Goal: Information Seeking & Learning: Understand process/instructions

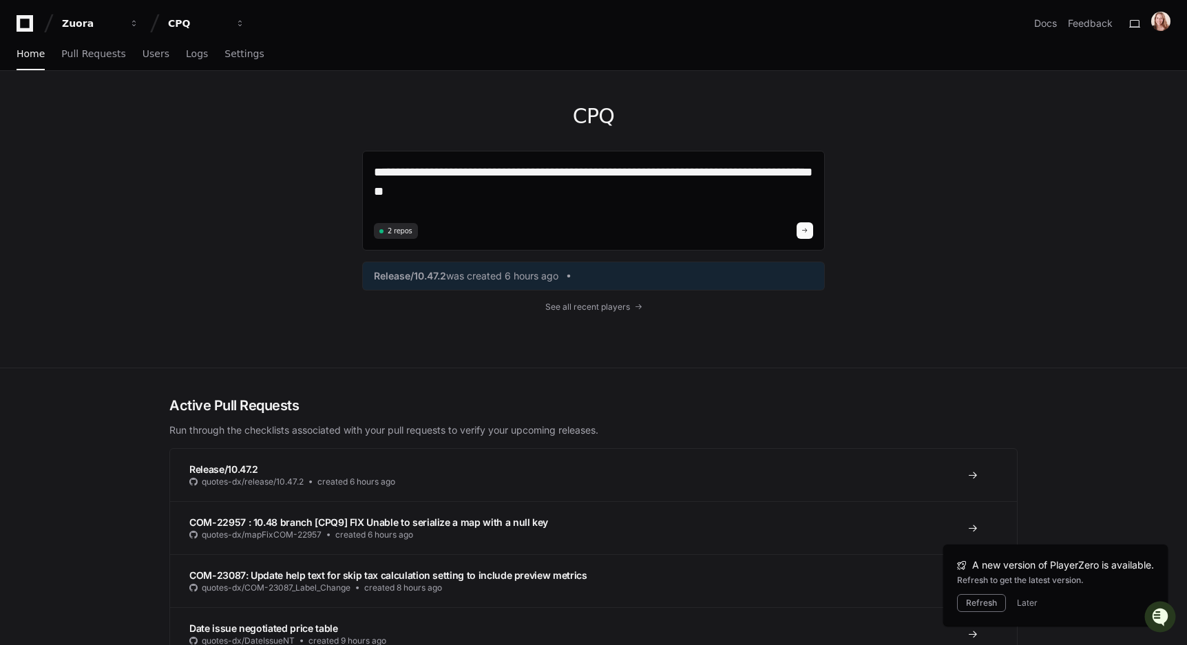
drag, startPoint x: 519, startPoint y: 186, endPoint x: 355, endPoint y: 145, distance: 169.0
click at [355, 145] on div "**********" at bounding box center [593, 219] width 881 height 297
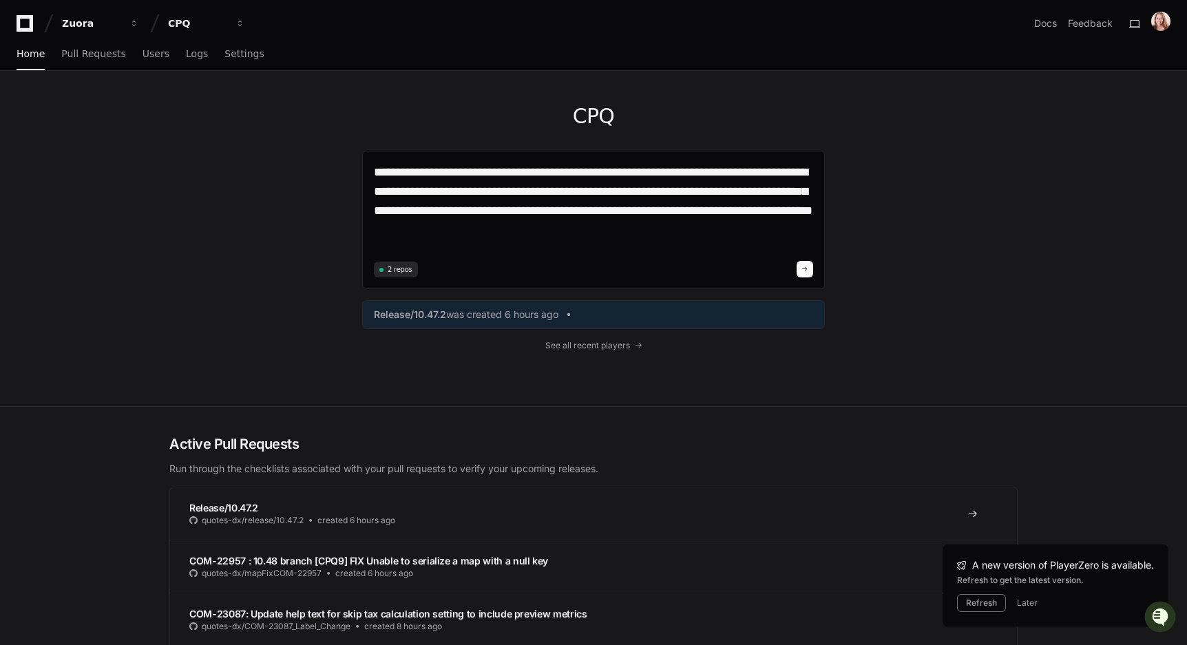
type textarea "**********"
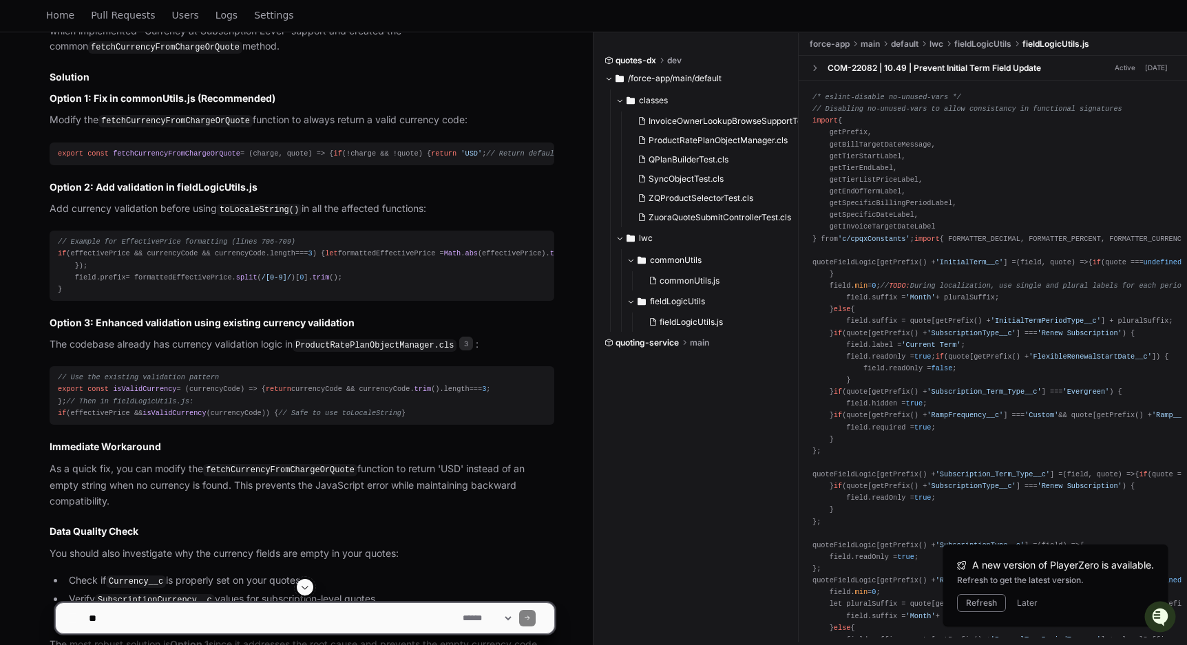
scroll to position [1246, 0]
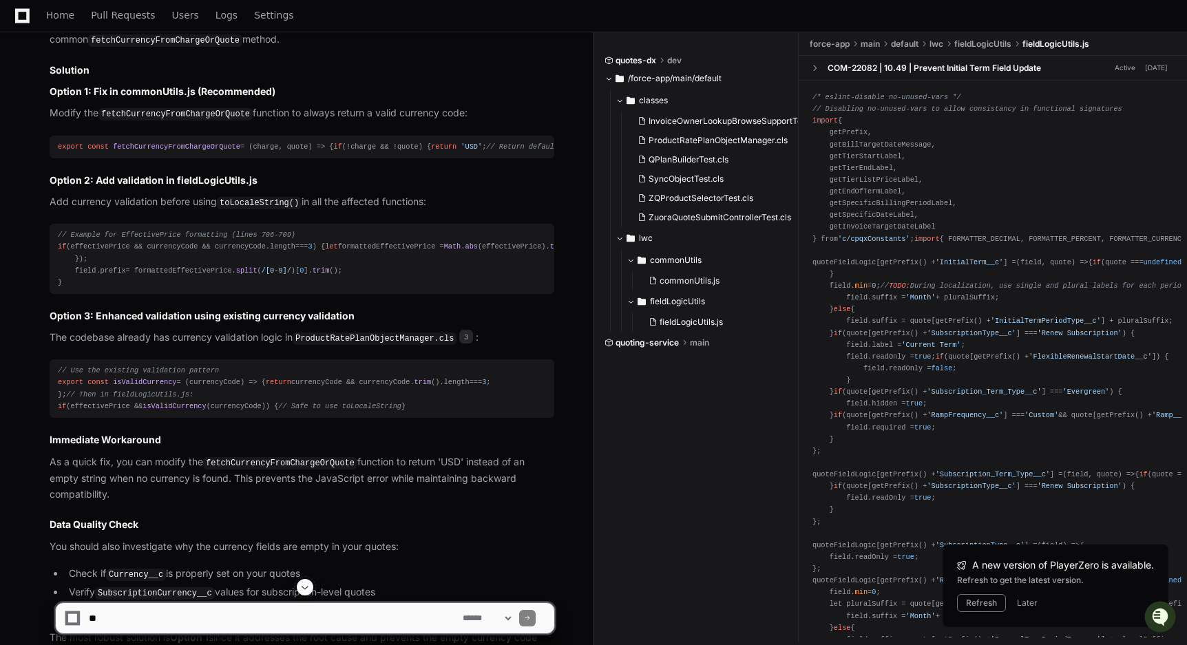
click at [439, 122] on p "Modify the fetchCurrencyFromChargeOrQuote function to always return a valid cur…" at bounding box center [302, 113] width 505 height 17
click at [189, 153] on div "export const fetchCurrencyFromChargeOrQuote = ( charge, quote ) => { if (!charg…" at bounding box center [302, 147] width 488 height 12
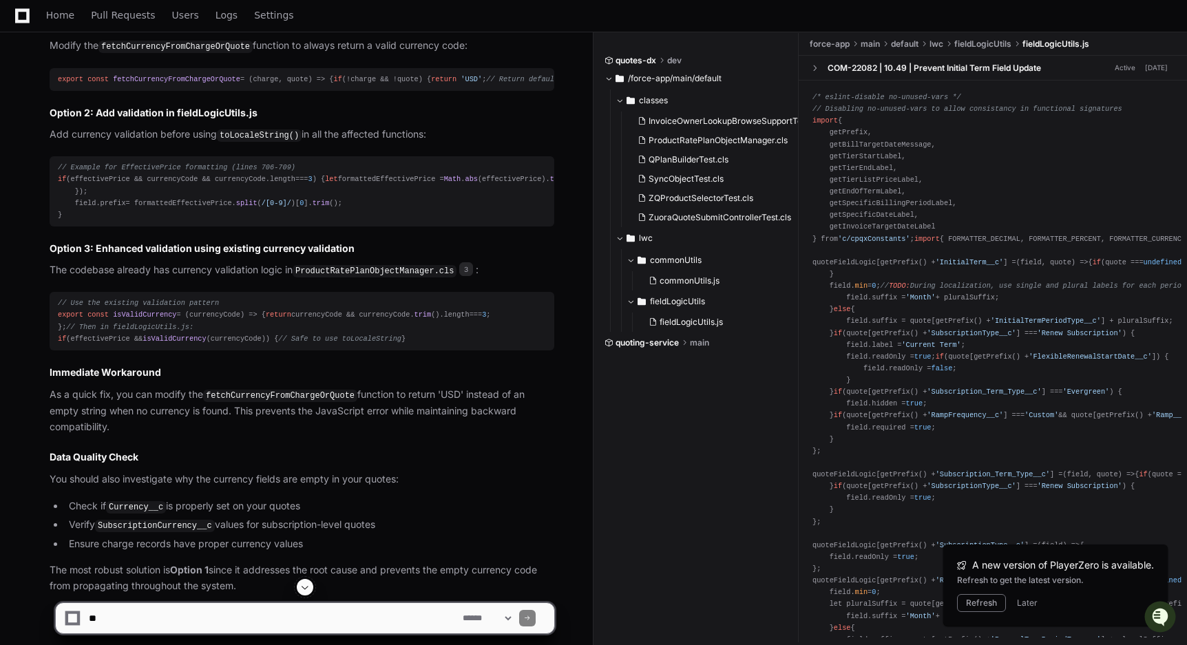
scroll to position [1325, 0]
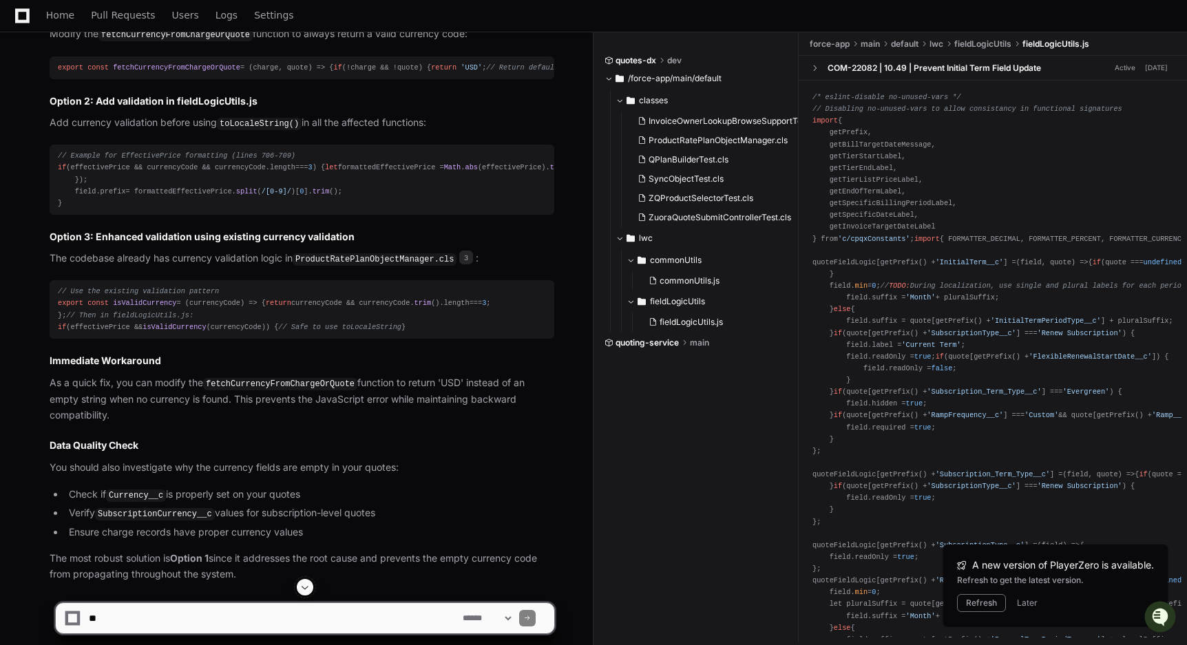
click at [275, 130] on code "toLocaleString()" at bounding box center [259, 124] width 85 height 12
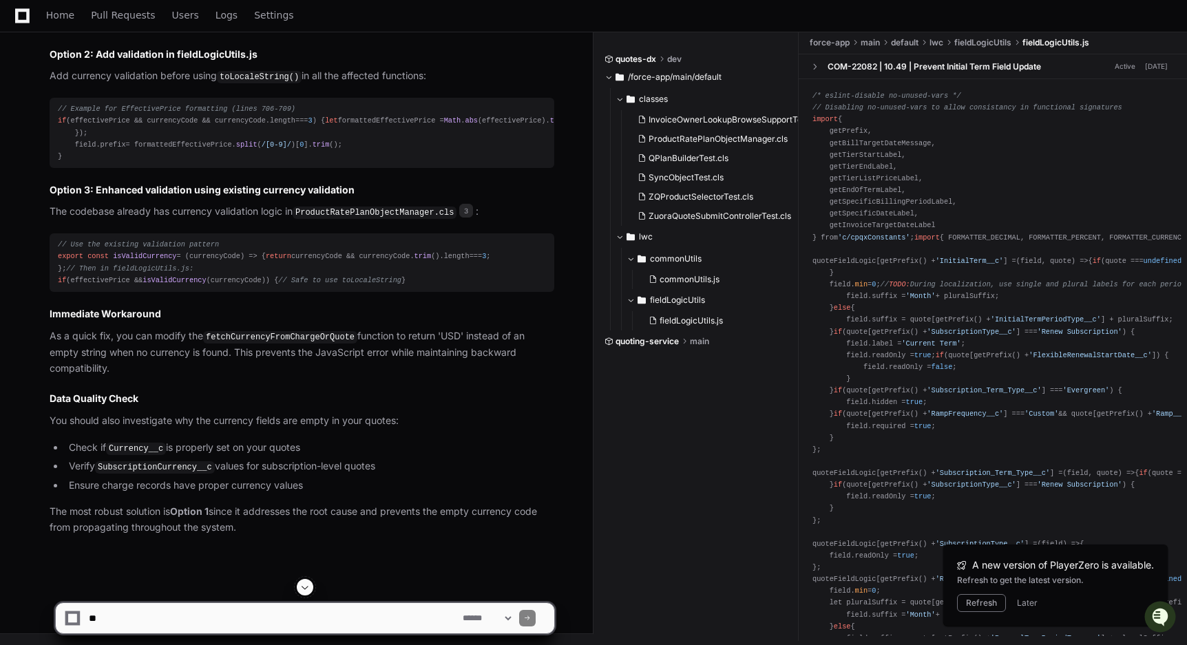
scroll to position [1595, 0]
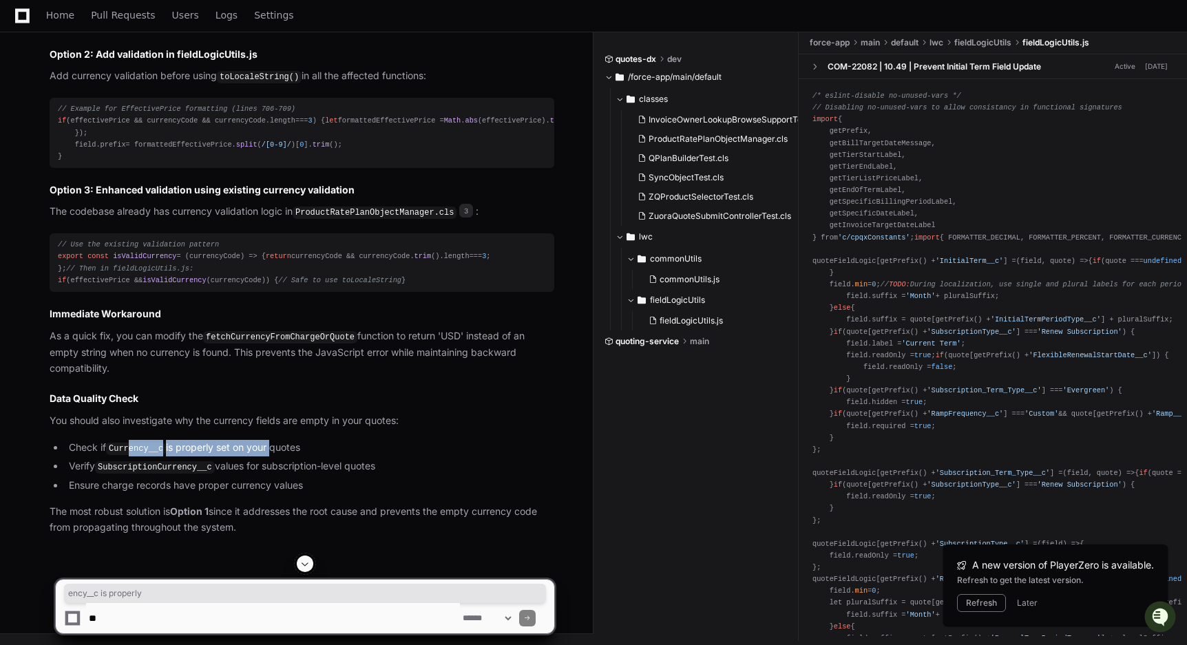
drag, startPoint x: 146, startPoint y: 488, endPoint x: 284, endPoint y: 485, distance: 138.4
click at [277, 457] on li "Check if Currency__c is properly set on your quotes" at bounding box center [310, 448] width 490 height 17
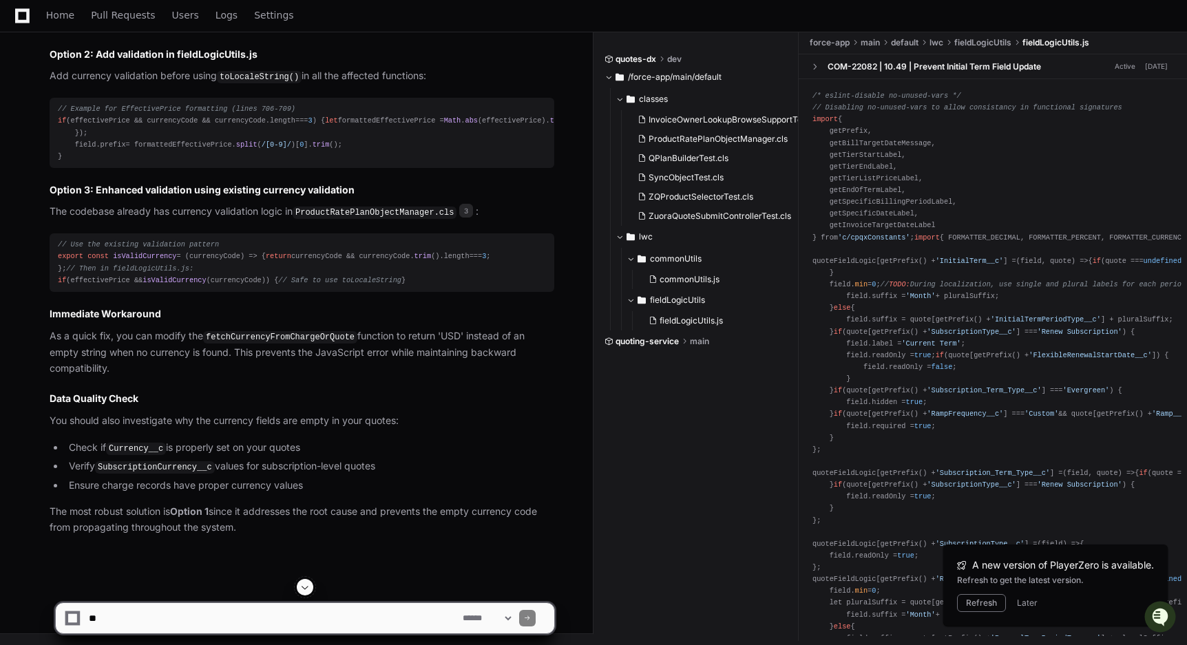
click at [294, 457] on li "Check if Currency__c is properly set on your quotes" at bounding box center [310, 448] width 490 height 17
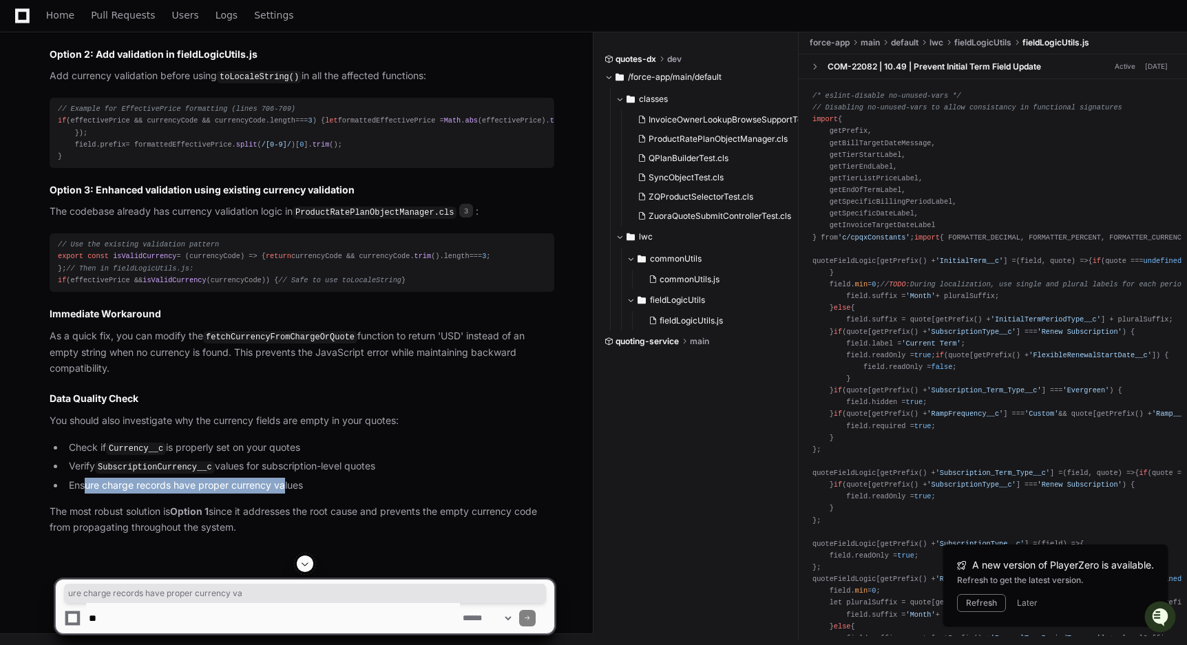
drag, startPoint x: 87, startPoint y: 499, endPoint x: 286, endPoint y: 502, distance: 199.0
click at [286, 494] on li "Ensure charge records have proper currency values" at bounding box center [310, 486] width 490 height 16
click at [294, 494] on li "Ensure charge records have proper currency values" at bounding box center [310, 486] width 490 height 16
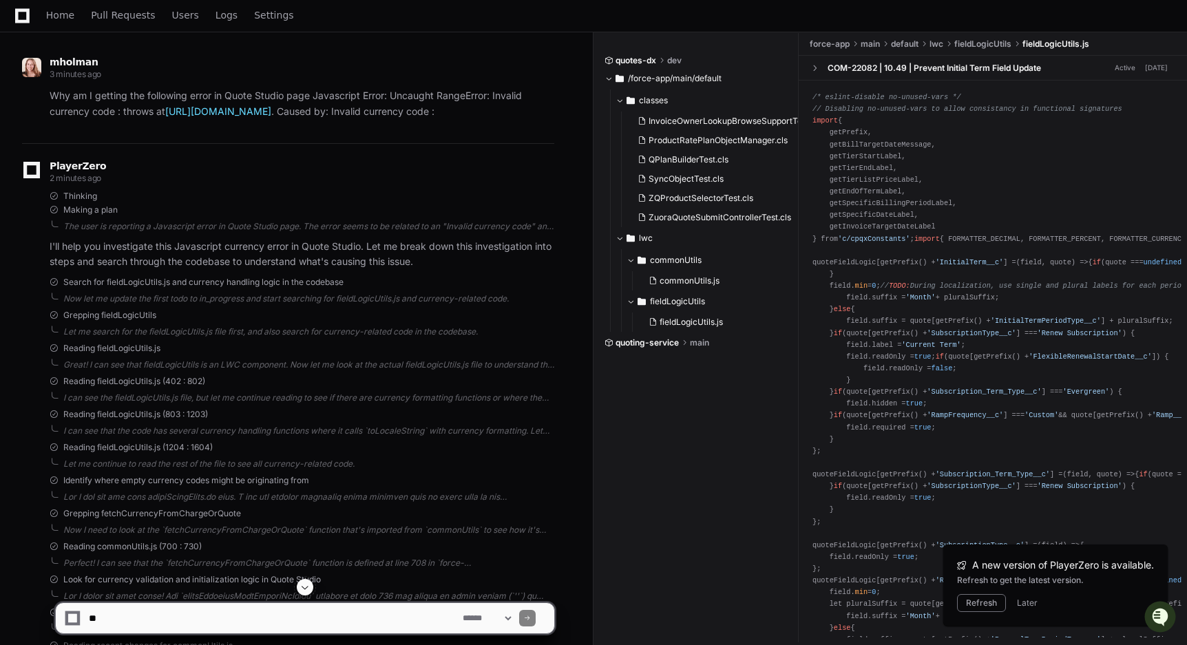
scroll to position [0, 0]
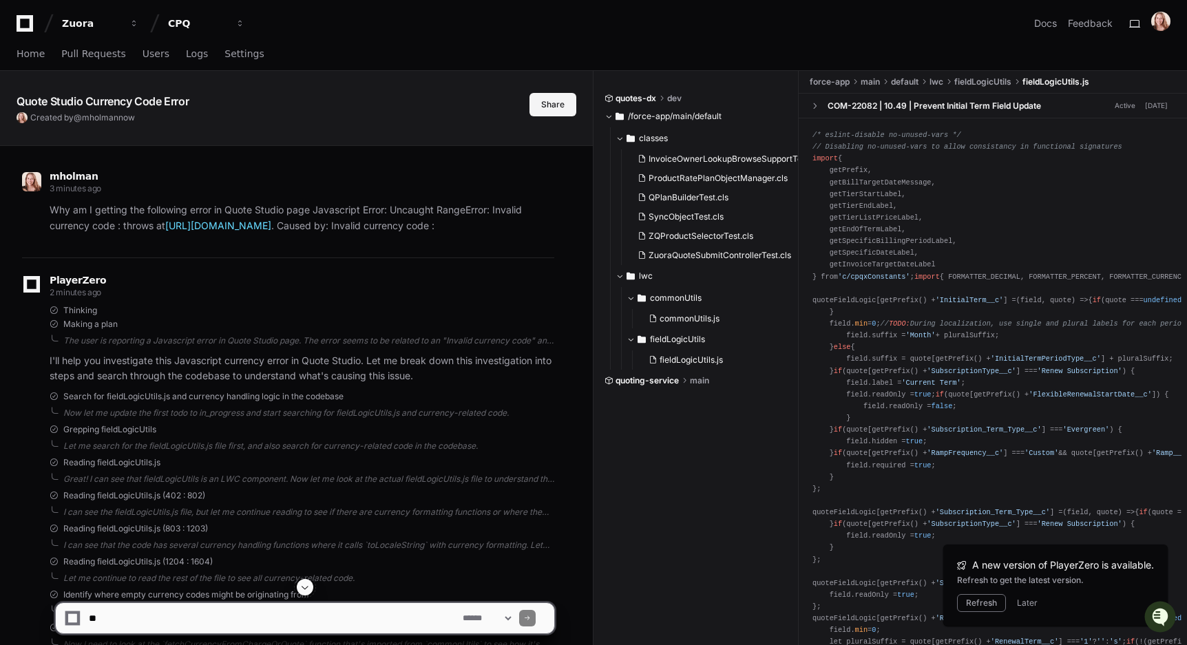
click at [554, 103] on button "Share" at bounding box center [553, 104] width 47 height 23
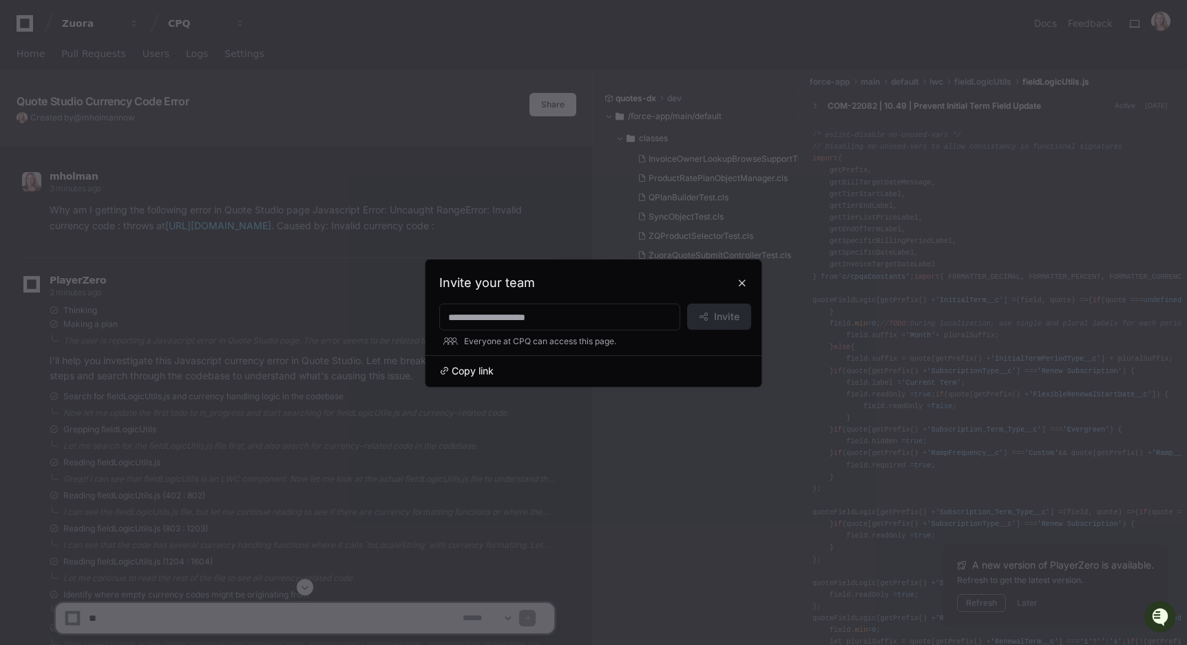
click at [475, 370] on span "Copy link" at bounding box center [473, 371] width 42 height 14
drag, startPoint x: 744, startPoint y: 281, endPoint x: 486, endPoint y: 299, distance: 258.1
click at [740, 281] on button at bounding box center [742, 283] width 22 height 22
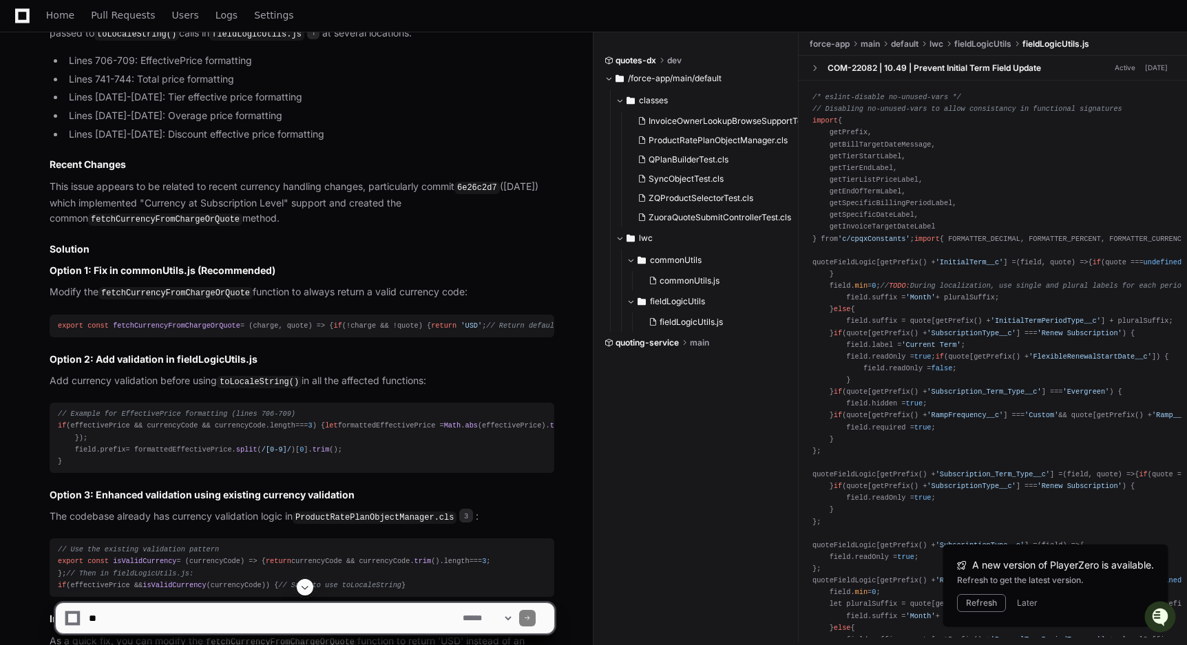
scroll to position [1073, 0]
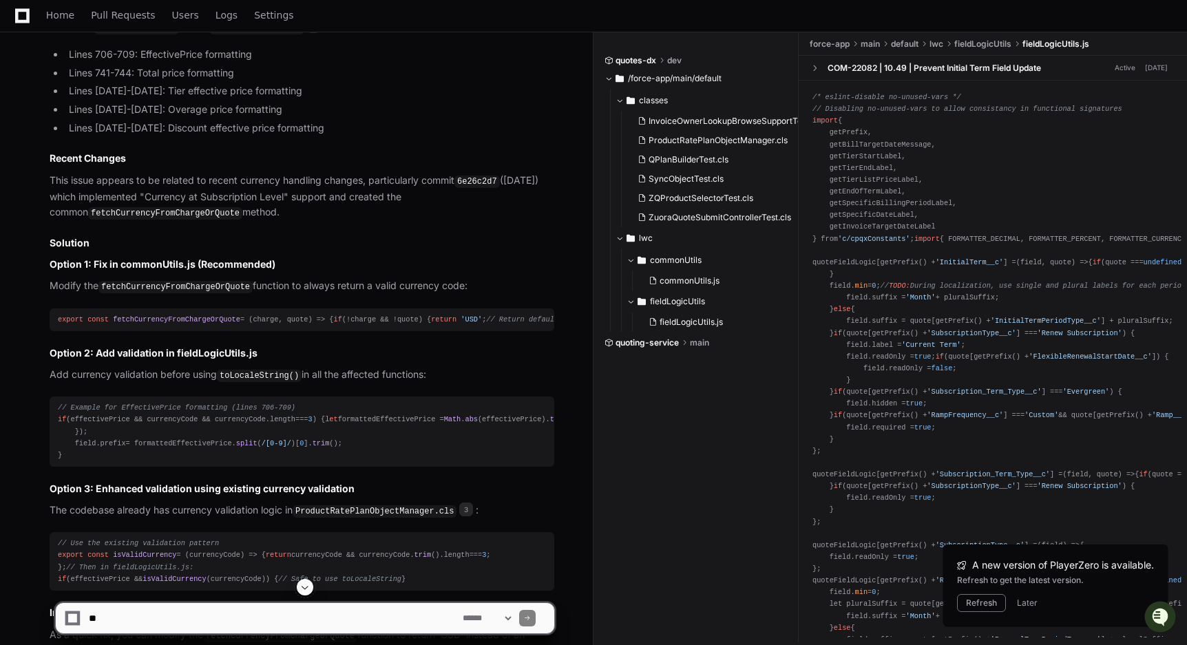
click at [483, 188] on code "6e26c2d7" at bounding box center [476, 182] width 45 height 12
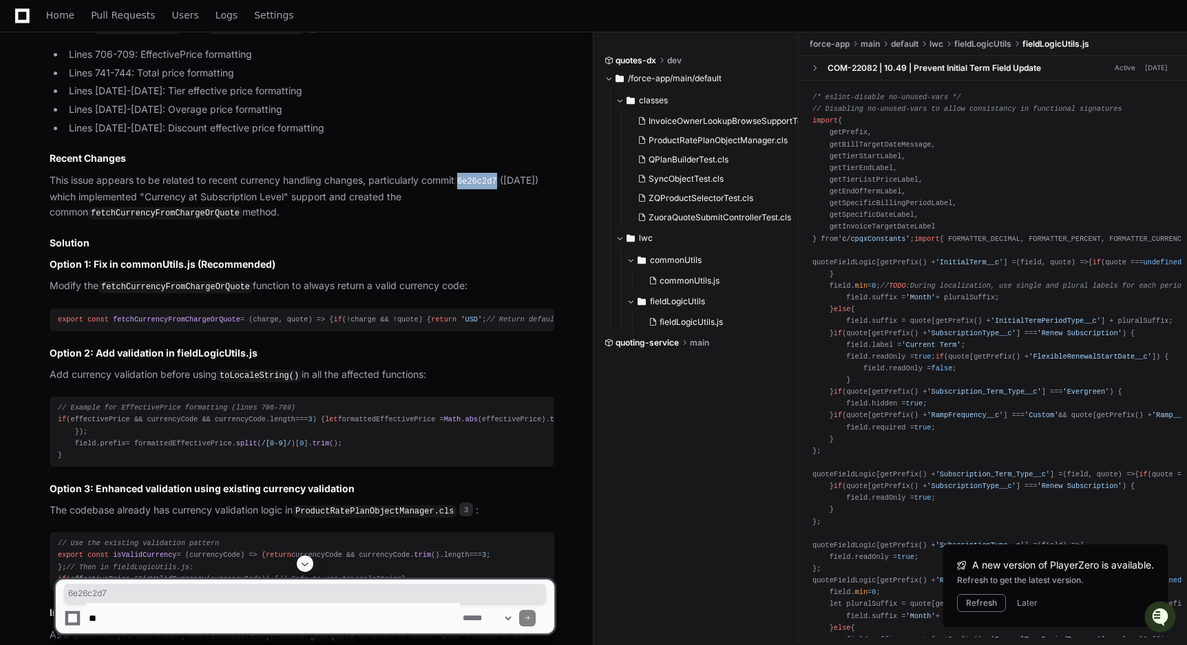
copy code "6e26c2d7"
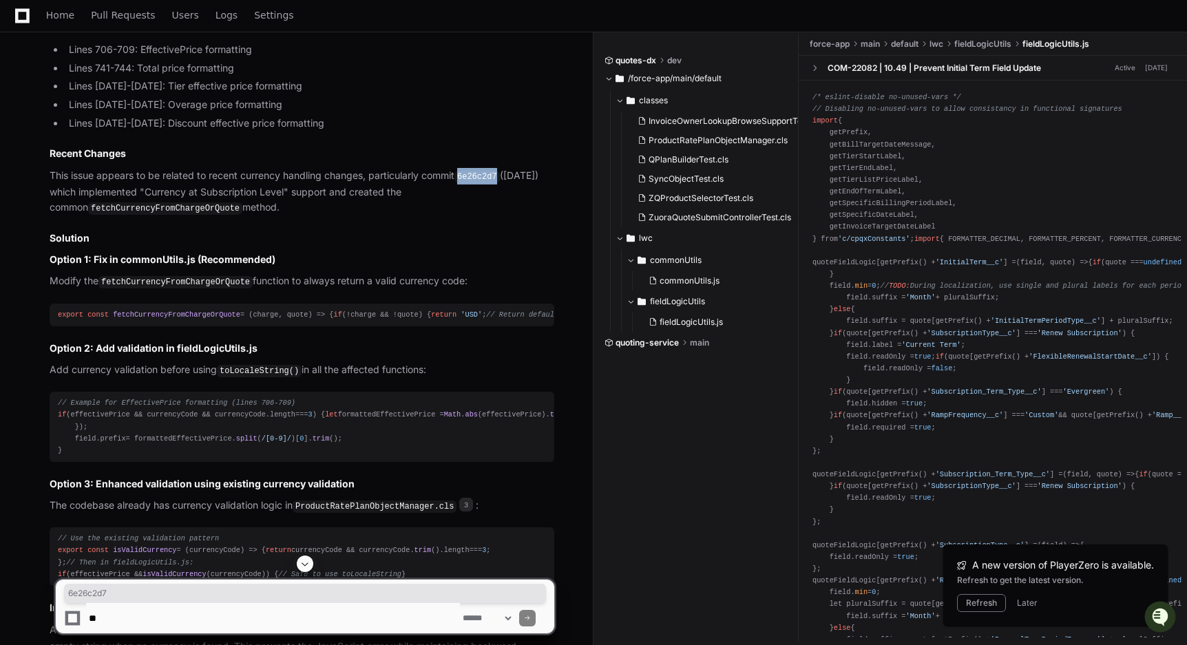
scroll to position [1081, 0]
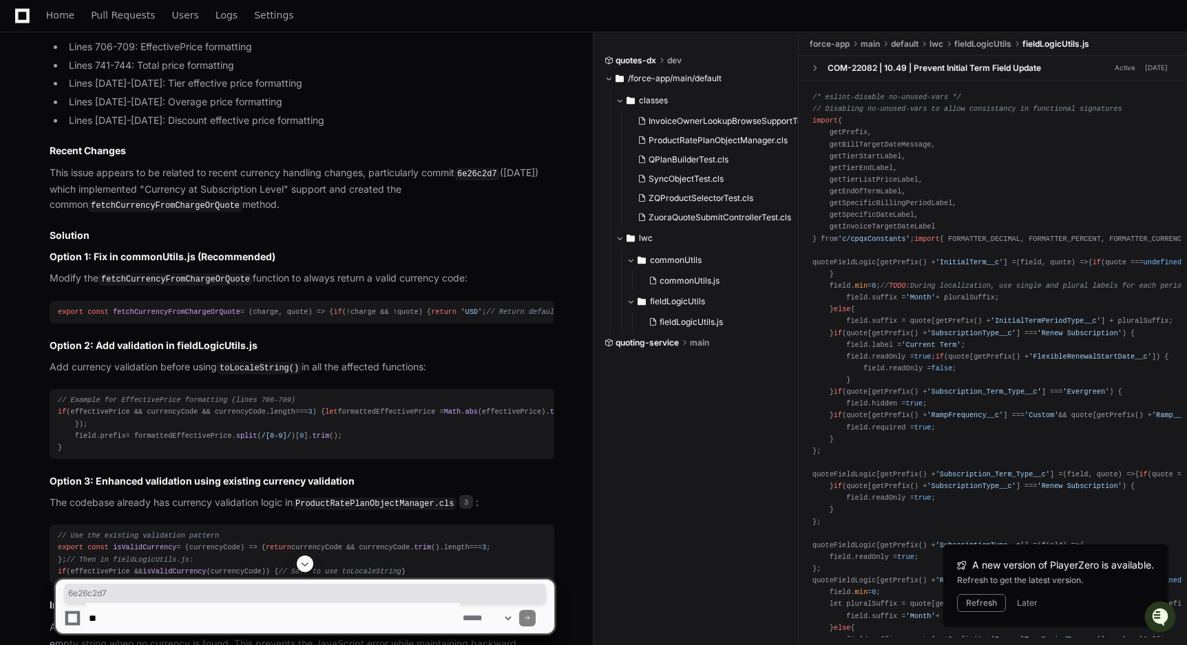
click at [59, 213] on p "This issue appears to be related to recent currency handling changes, particula…" at bounding box center [302, 189] width 505 height 48
drag, startPoint x: 165, startPoint y: 267, endPoint x: 313, endPoint y: 273, distance: 148.2
click at [297, 213] on p "This issue appears to be related to recent currency handling changes, particula…" at bounding box center [302, 189] width 505 height 48
click at [342, 213] on p "This issue appears to be related to recent currency handling changes, particula…" at bounding box center [302, 189] width 505 height 48
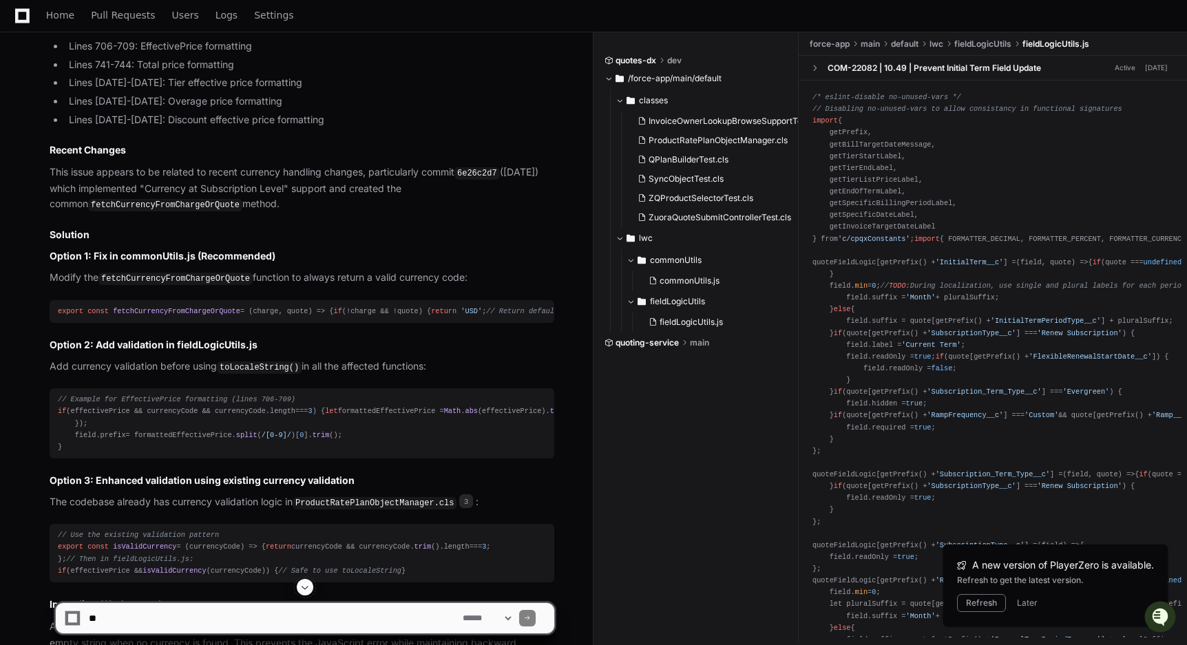
drag, startPoint x: 469, startPoint y: 107, endPoint x: 385, endPoint y: 54, distance: 99.3
click at [468, 28] on p "When all three currency fields are null/undefined/empty, this function returns …" at bounding box center [302, 12] width 505 height 32
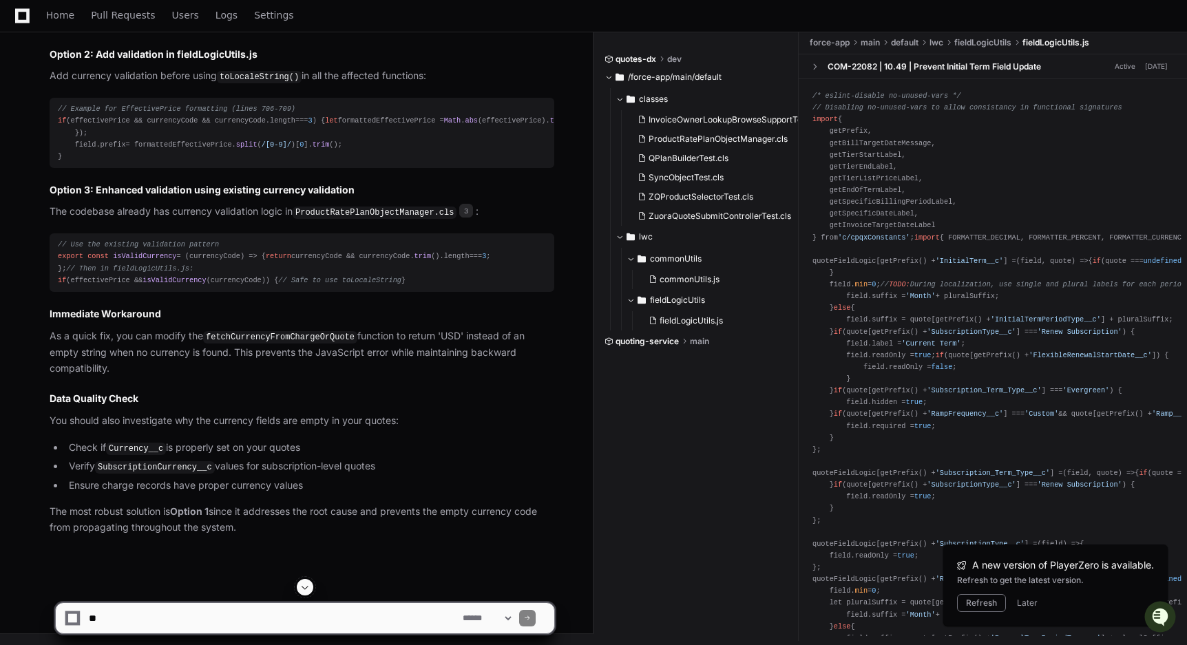
scroll to position [1586, 0]
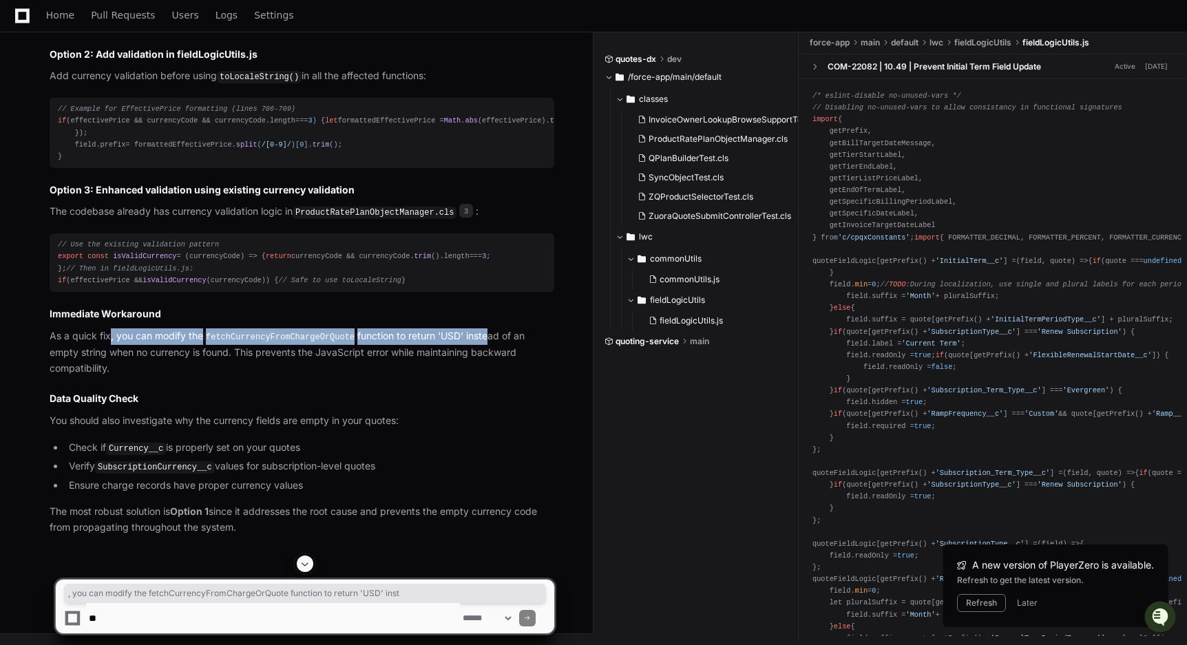
drag, startPoint x: 109, startPoint y: 392, endPoint x: 491, endPoint y: 389, distance: 381.5
click at [491, 376] on p "As a quick fix, you can modify the fetchCurrencyFromChargeOrQuote function to r…" at bounding box center [302, 352] width 505 height 48
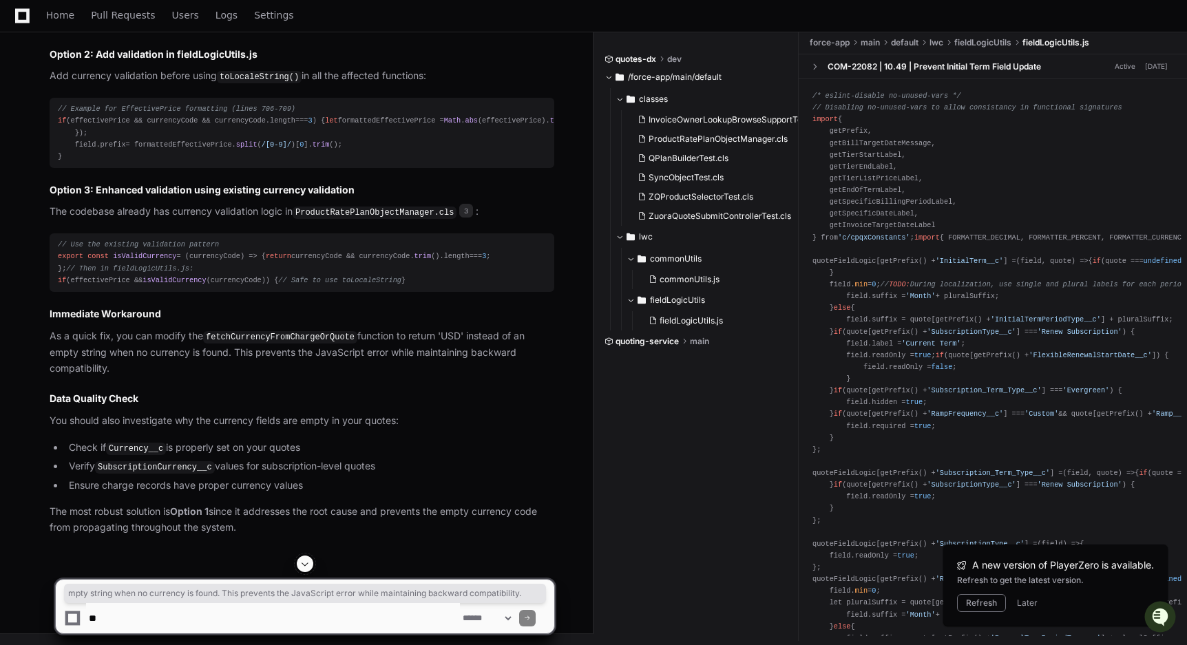
drag, startPoint x: 53, startPoint y: 406, endPoint x: 488, endPoint y: 417, distance: 434.6
click at [488, 376] on p "As a quick fix, you can modify the fetchCurrencyFromChargeOrQuote function to r…" at bounding box center [302, 352] width 505 height 48
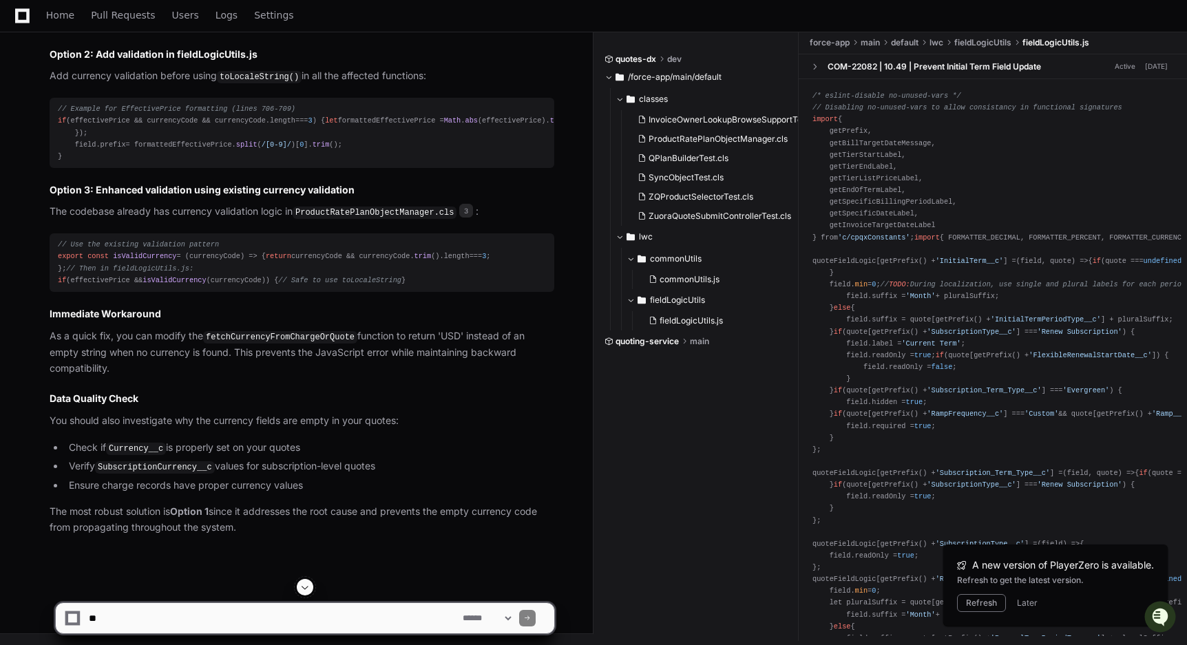
scroll to position [1638, 0]
drag, startPoint x: 93, startPoint y: 428, endPoint x: 420, endPoint y: 428, distance: 327.1
click at [420, 428] on p "You should also investigate why the currency fields are empty in your quotes:" at bounding box center [302, 421] width 505 height 16
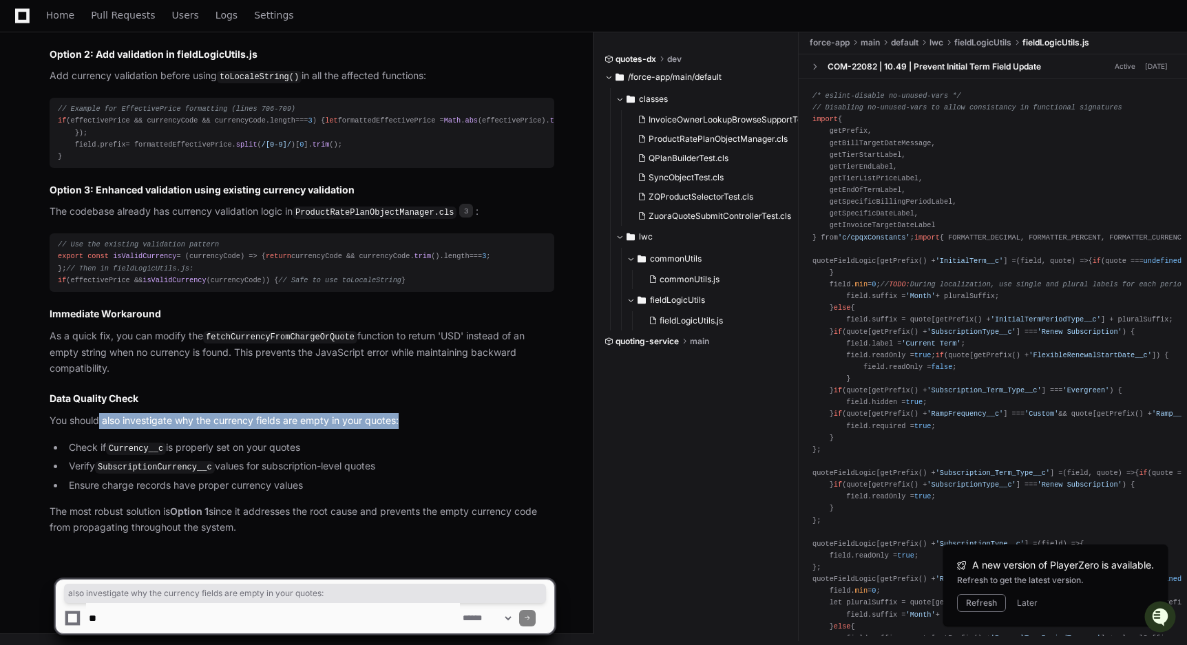
drag, startPoint x: 403, startPoint y: 421, endPoint x: 99, endPoint y: 421, distance: 304.3
click at [99, 421] on p "You should also investigate why the currency fields are empty in your quotes:" at bounding box center [302, 421] width 505 height 16
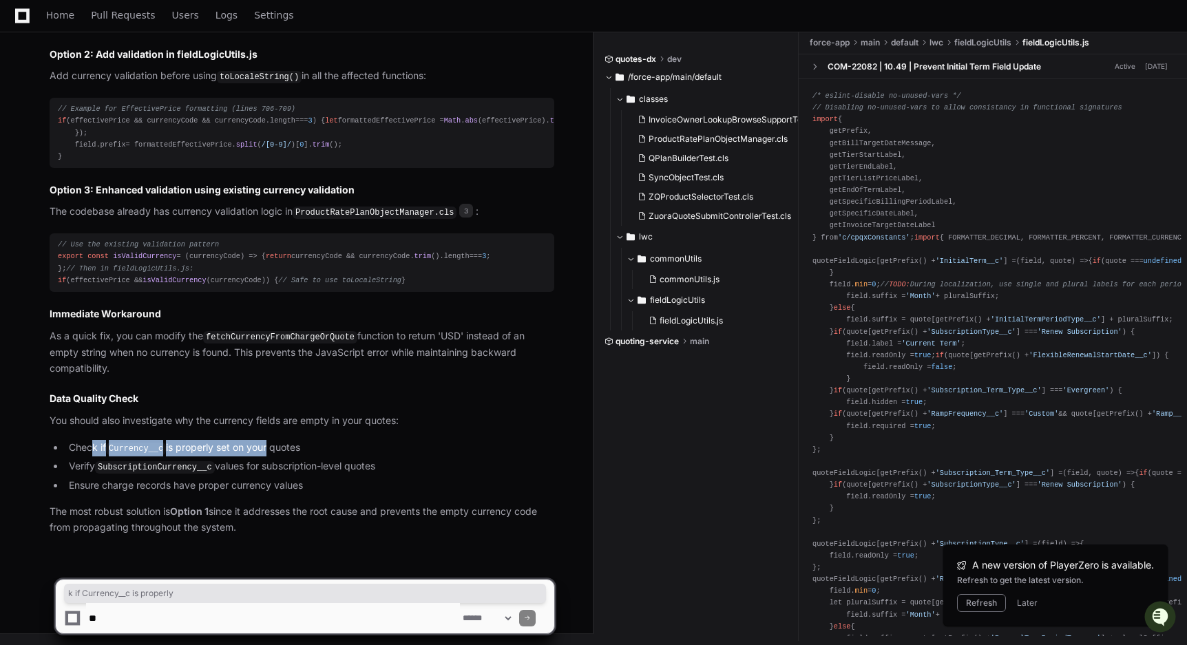
drag, startPoint x: 91, startPoint y: 448, endPoint x: 268, endPoint y: 444, distance: 177.0
click at [268, 444] on li "Check if Currency__c is properly set on your quotes" at bounding box center [310, 448] width 490 height 17
click at [270, 444] on li "Check if Currency__c is properly set on your quotes" at bounding box center [310, 448] width 490 height 17
drag, startPoint x: 125, startPoint y: 468, endPoint x: 320, endPoint y: 458, distance: 195.8
click at [319, 458] on ul "Check if Currency__c is properly set on your quotes Verify SubscriptionCurrency…" at bounding box center [302, 467] width 505 height 54
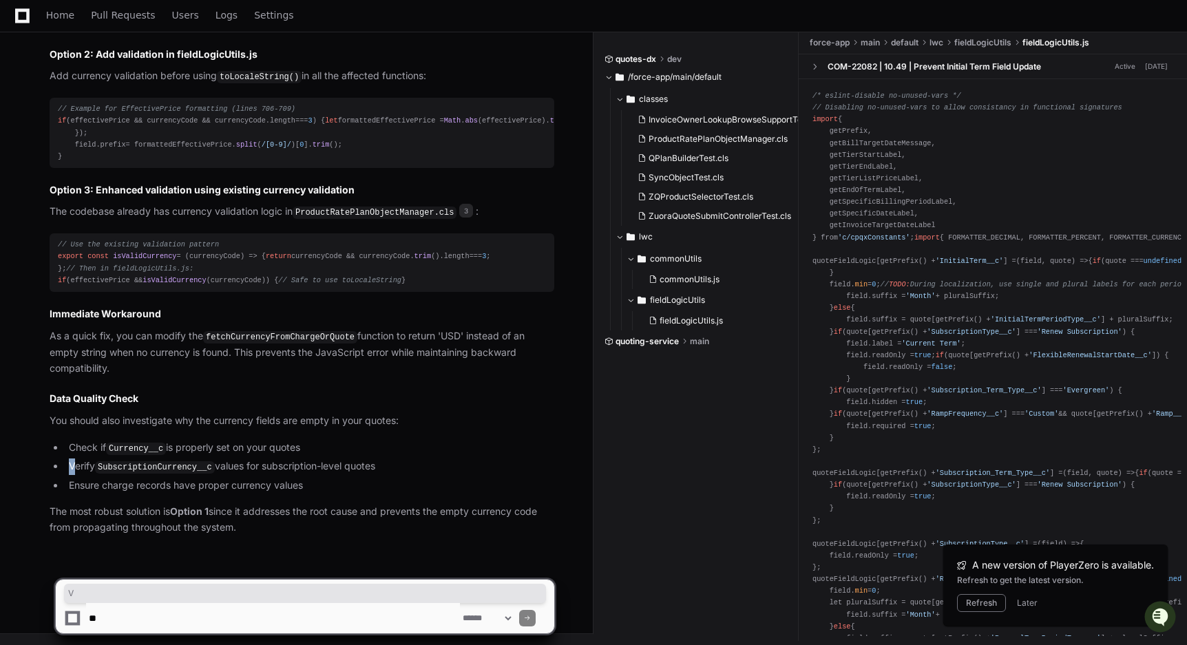
click at [320, 458] on ul "Check if Currency__c is properly set on your quotes Verify SubscriptionCurrency…" at bounding box center [302, 467] width 505 height 54
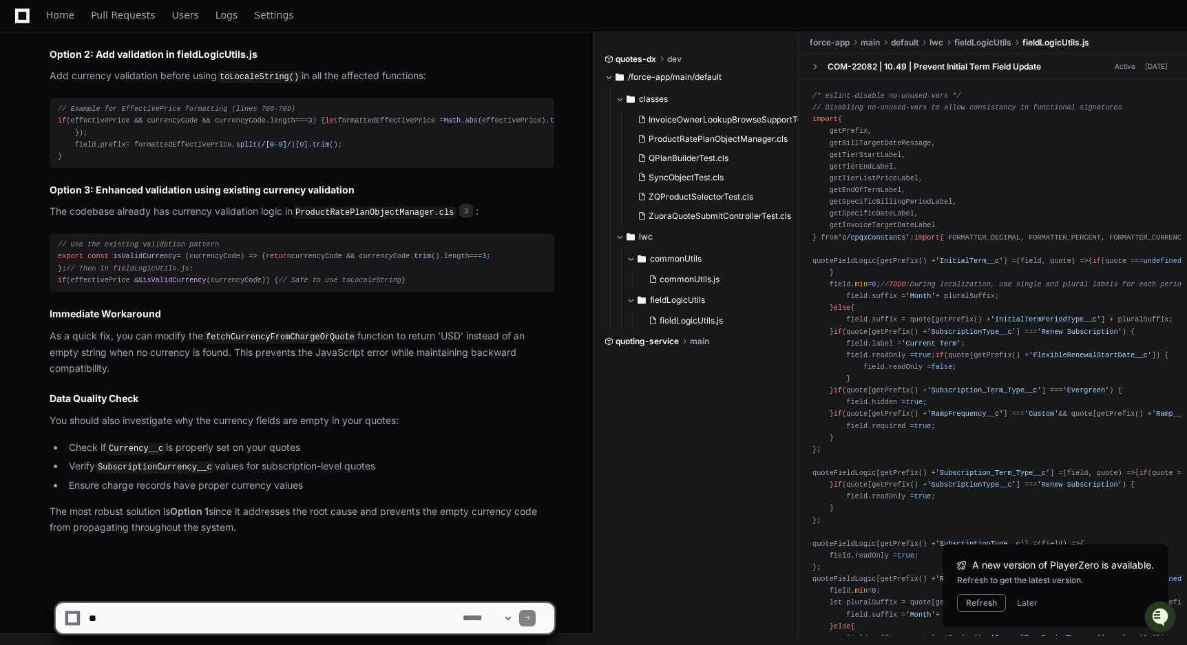
click at [151, 470] on code "SubscriptionCurrency__c" at bounding box center [155, 467] width 120 height 12
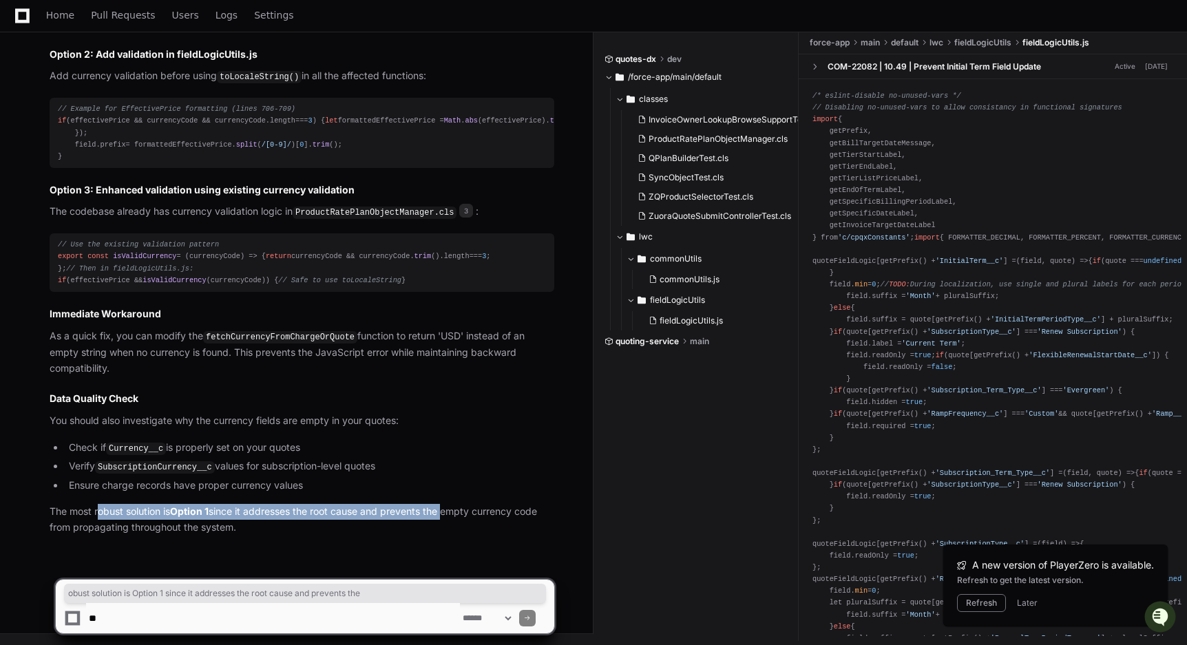
drag, startPoint x: 126, startPoint y: 510, endPoint x: 446, endPoint y: 514, distance: 319.5
click at [446, 514] on p "The most robust solution is Option 1 since it addresses the root cause and prev…" at bounding box center [302, 520] width 505 height 32
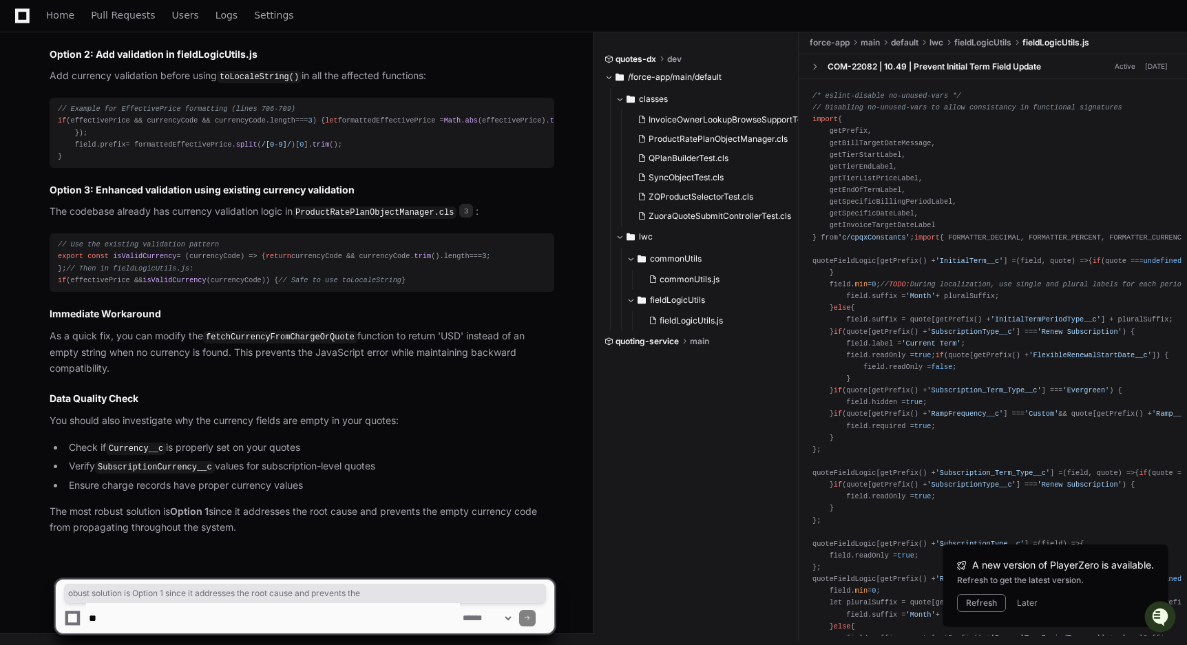
click at [146, 529] on p "The most robust solution is Option 1 since it addresses the root cause and prev…" at bounding box center [302, 520] width 505 height 32
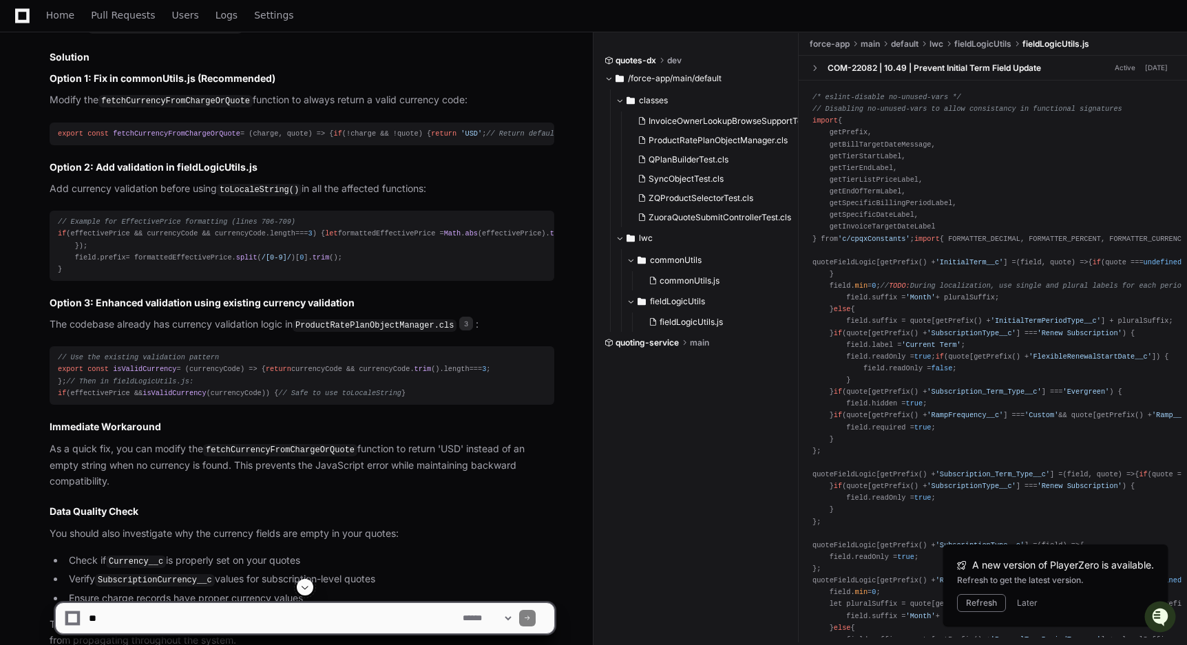
scroll to position [1255, 0]
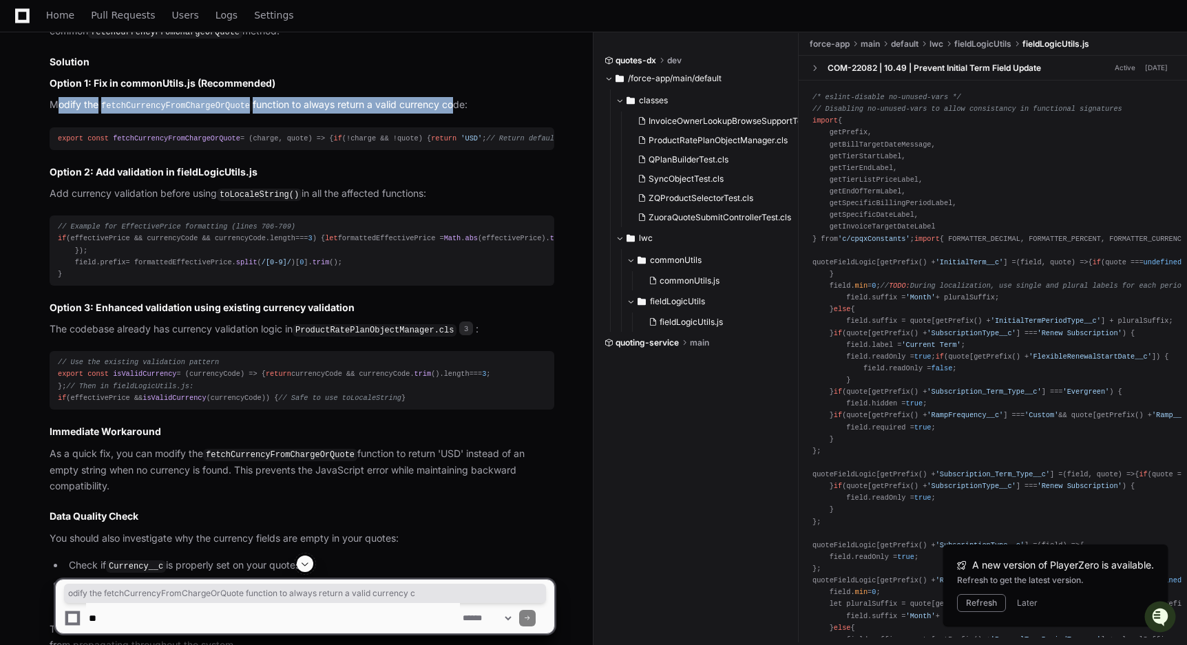
drag, startPoint x: 61, startPoint y: 188, endPoint x: 455, endPoint y: 189, distance: 394.6
click at [455, 114] on p "Modify the fetchCurrencyFromChargeOrQuote function to always return a valid cur…" at bounding box center [302, 105] width 505 height 17
click at [454, 114] on p "Modify the fetchCurrencyFromChargeOrQuote function to always return a valid cur…" at bounding box center [302, 105] width 505 height 17
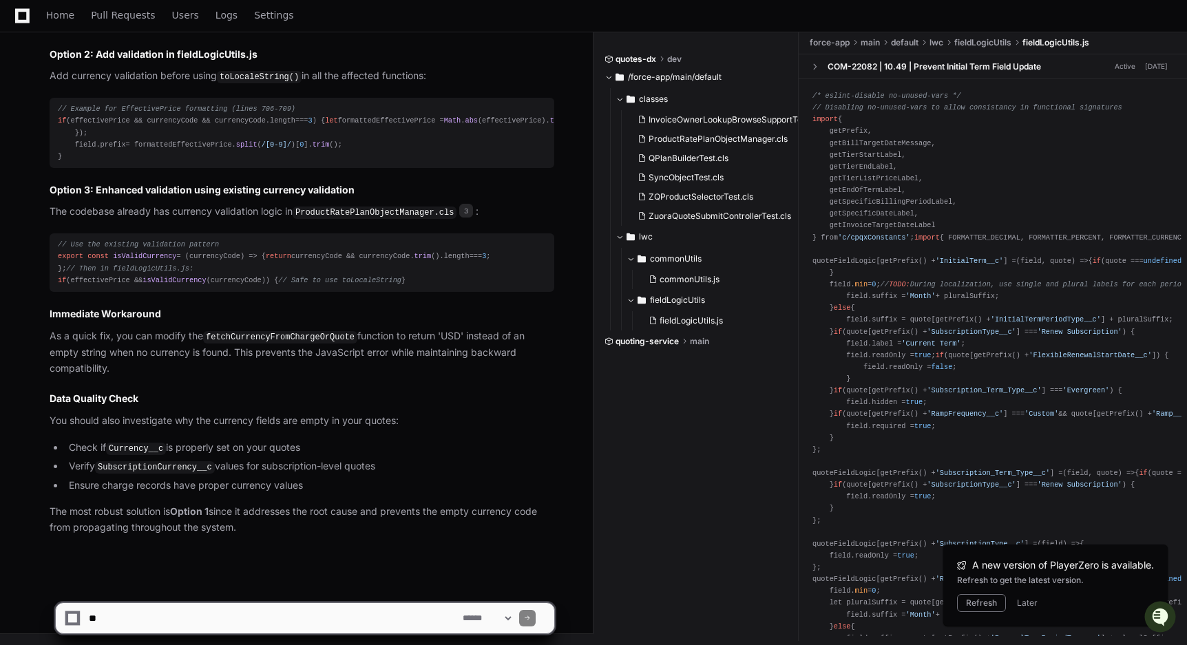
scroll to position [1638, 0]
click at [131, 618] on textarea at bounding box center [273, 618] width 374 height 30
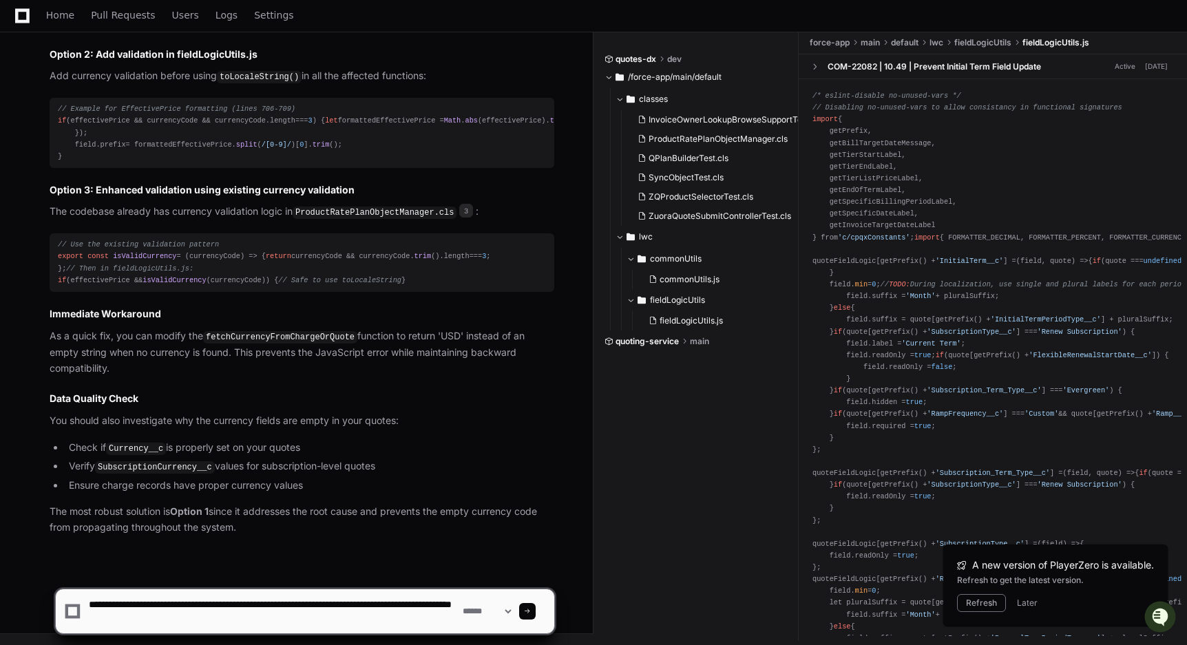
click at [304, 609] on textarea at bounding box center [273, 611] width 374 height 44
type textarea "**********"
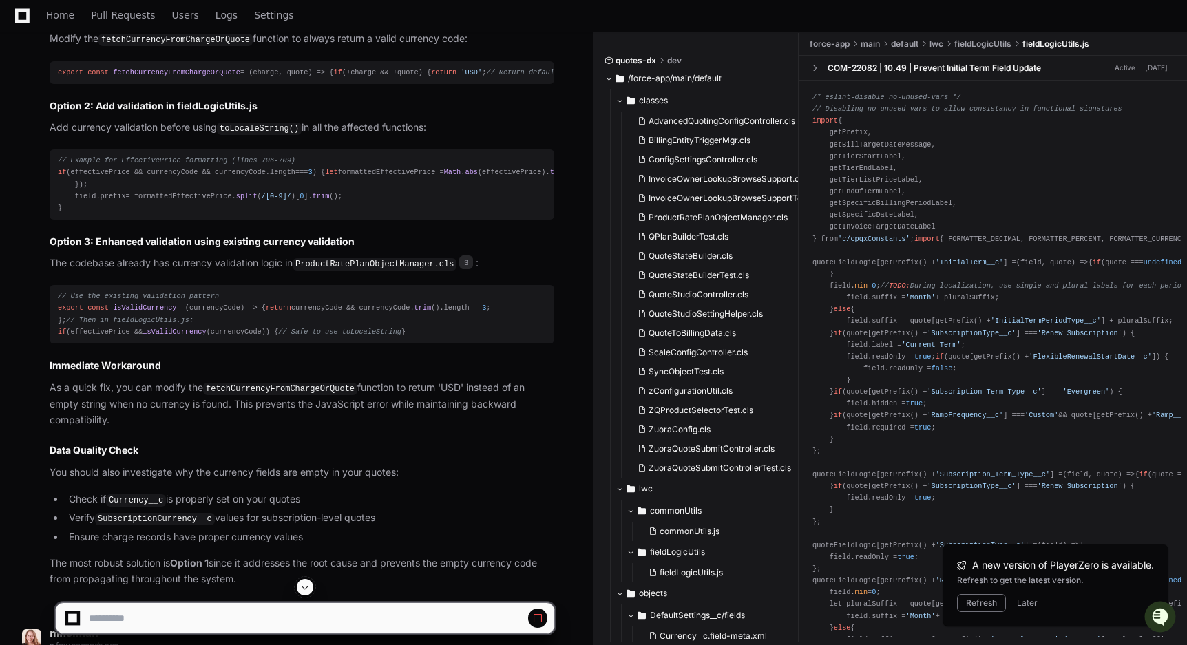
scroll to position [1248, 0]
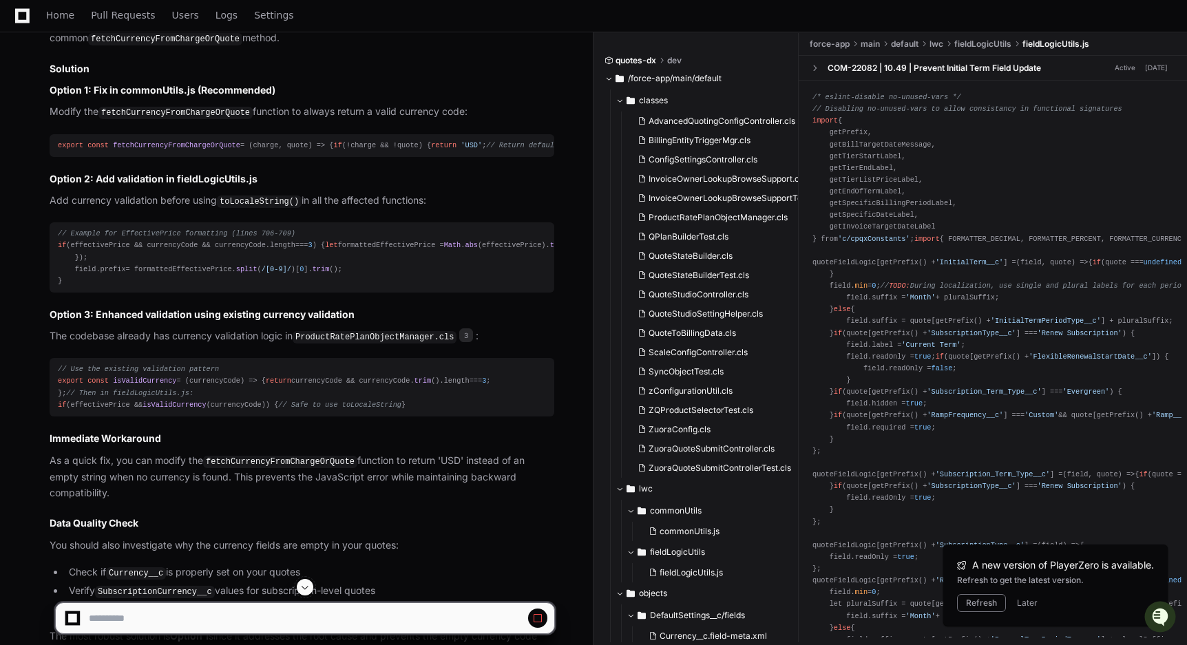
click at [486, 14] on code "6e26c2d7" at bounding box center [476, 7] width 45 height 12
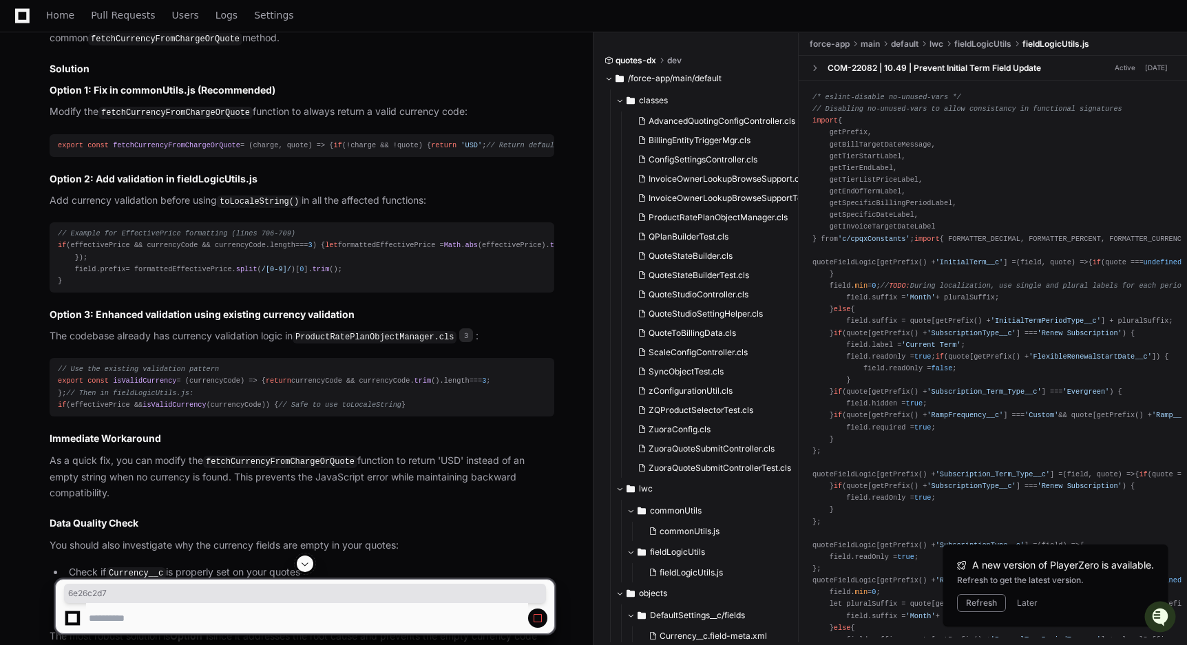
click at [485, 14] on code "6e26c2d7" at bounding box center [476, 7] width 45 height 12
copy code "6e26c2d7"
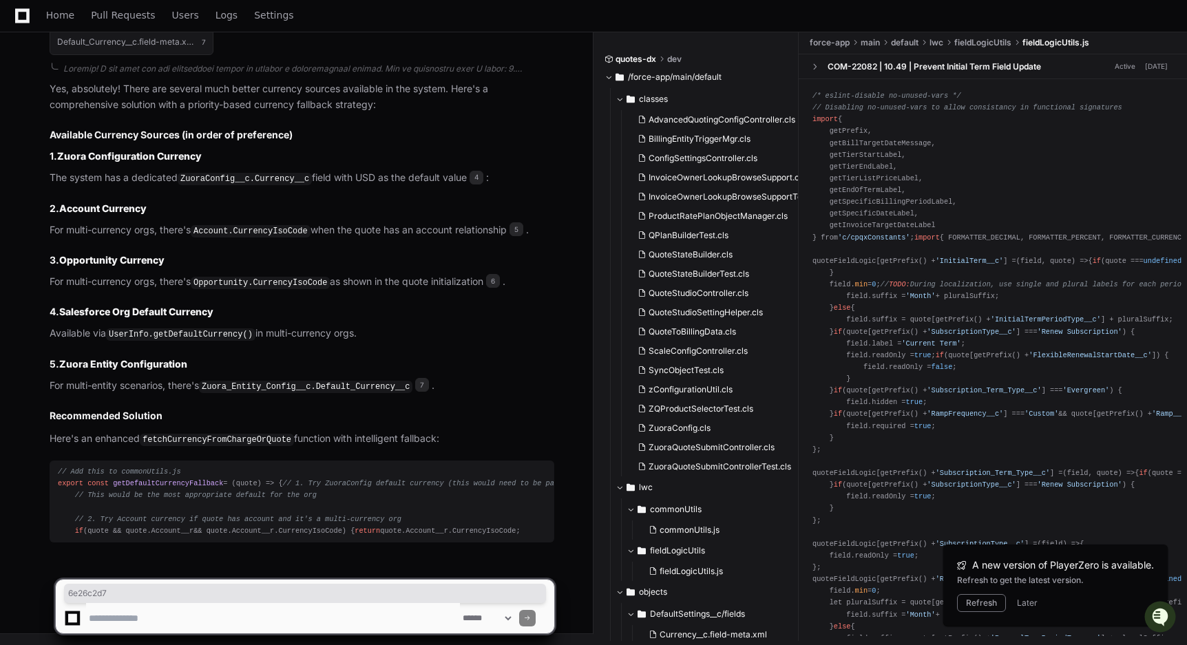
scroll to position [2592, 0]
